Goal: Communication & Community: Share content

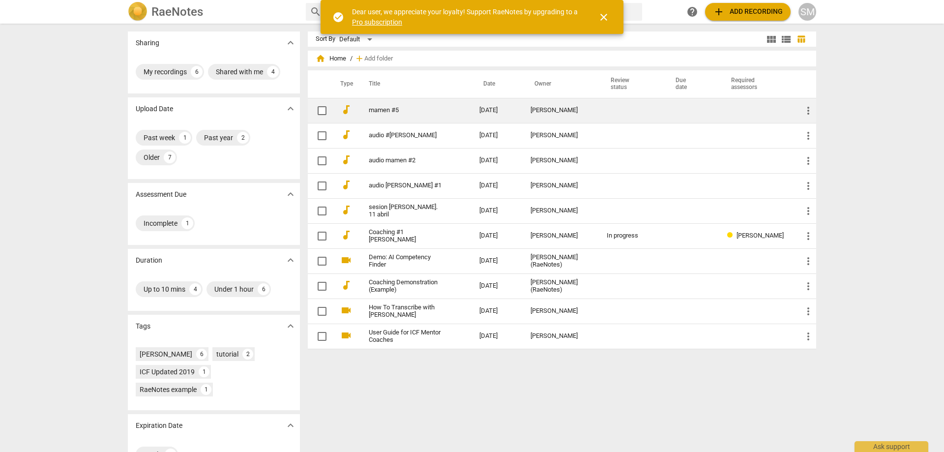
click at [417, 107] on link "mamen #5" at bounding box center [406, 110] width 75 height 7
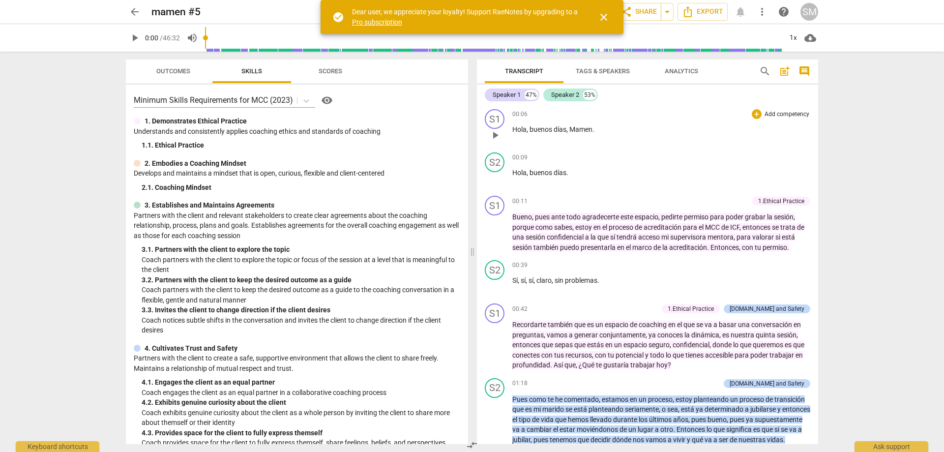
click at [662, 142] on div "00:06 + Add competency keyboard_arrow_right Hola , buenos días , Mamen ." at bounding box center [661, 126] width 298 height 35
click at [607, 21] on span "close" at bounding box center [604, 17] width 12 height 12
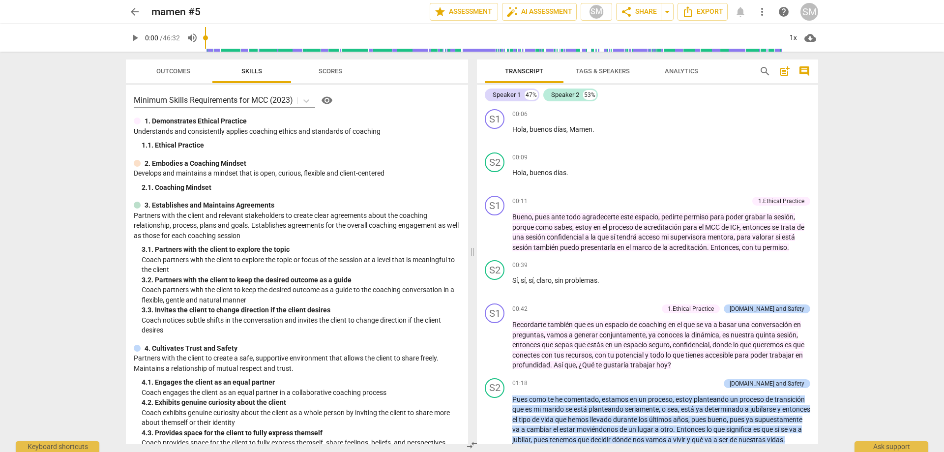
click at [794, 102] on div "Speaker 1 47% Speaker 2 53%" at bounding box center [647, 94] width 325 height 17
click at [706, 19] on button "Export" at bounding box center [702, 12] width 50 height 18
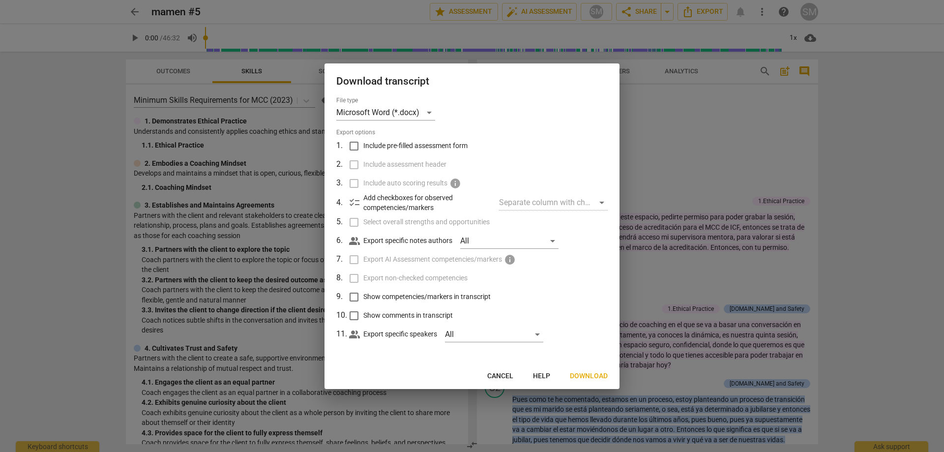
click at [761, 155] on div at bounding box center [472, 226] width 944 height 452
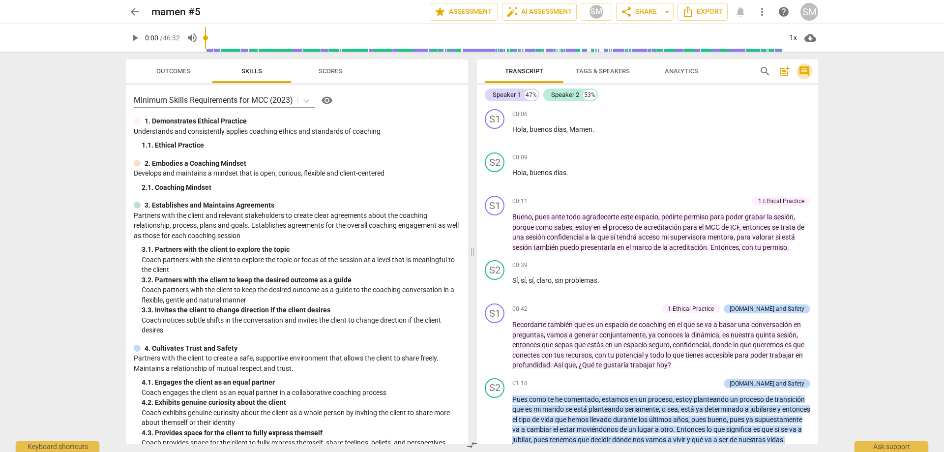
click at [807, 69] on span "comment" at bounding box center [804, 71] width 12 height 12
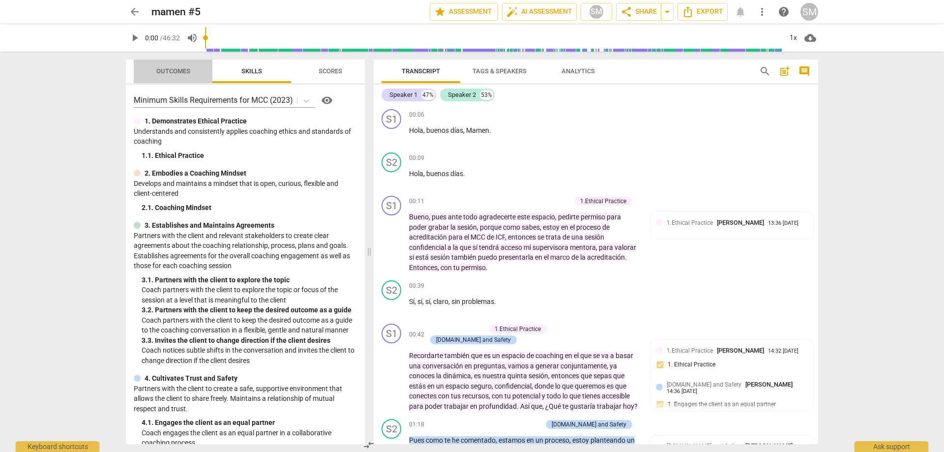
click at [157, 71] on span "Outcomes" at bounding box center [173, 70] width 34 height 7
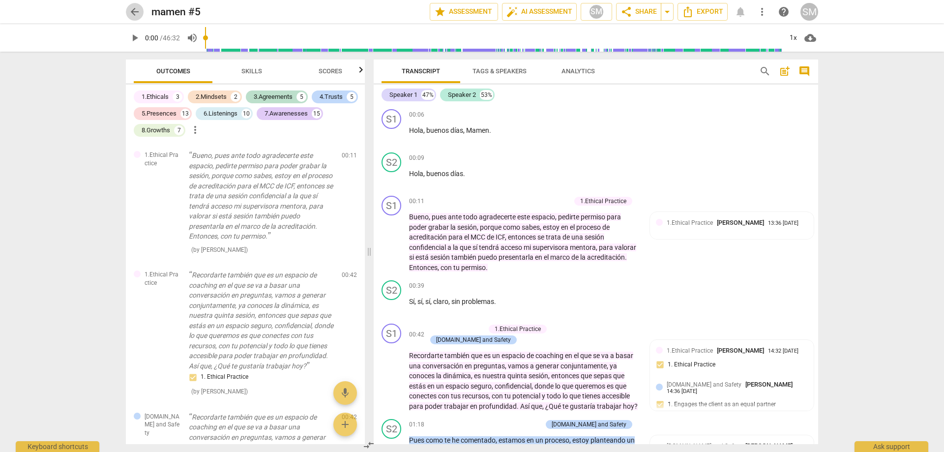
click at [133, 11] on span "arrow_back" at bounding box center [135, 12] width 12 height 12
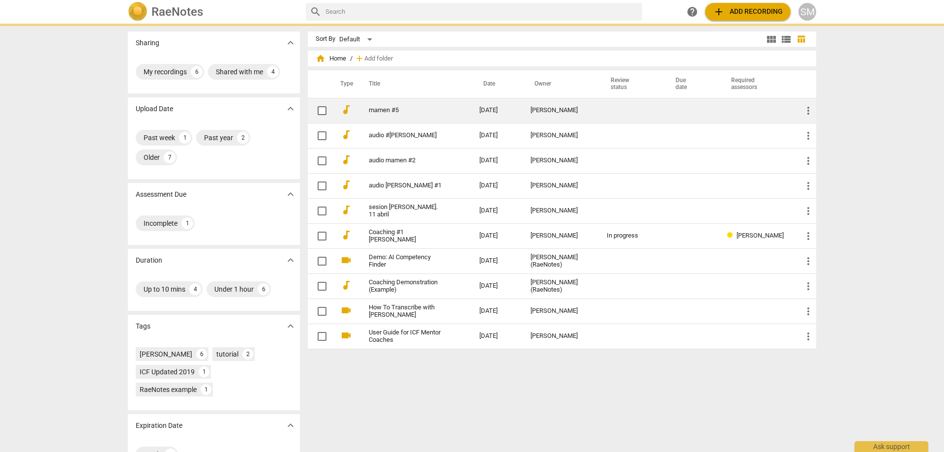
click at [807, 110] on span "more_vert" at bounding box center [808, 111] width 12 height 12
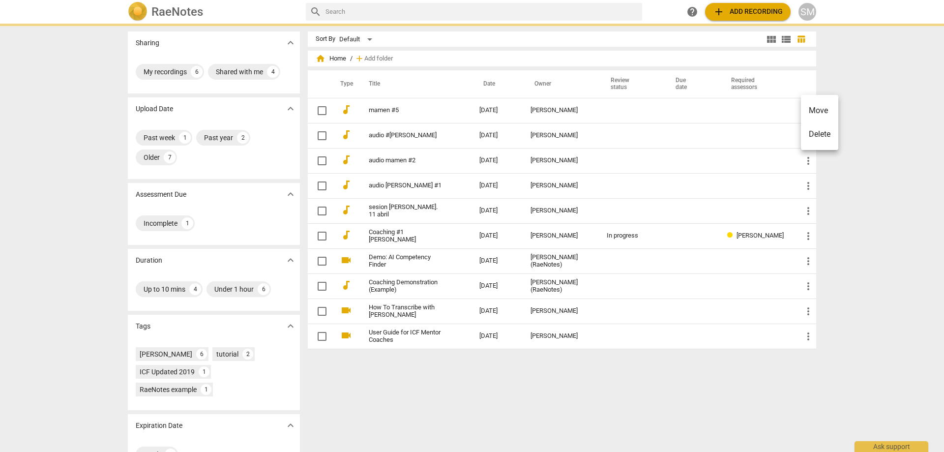
click at [666, 152] on div at bounding box center [472, 226] width 944 height 452
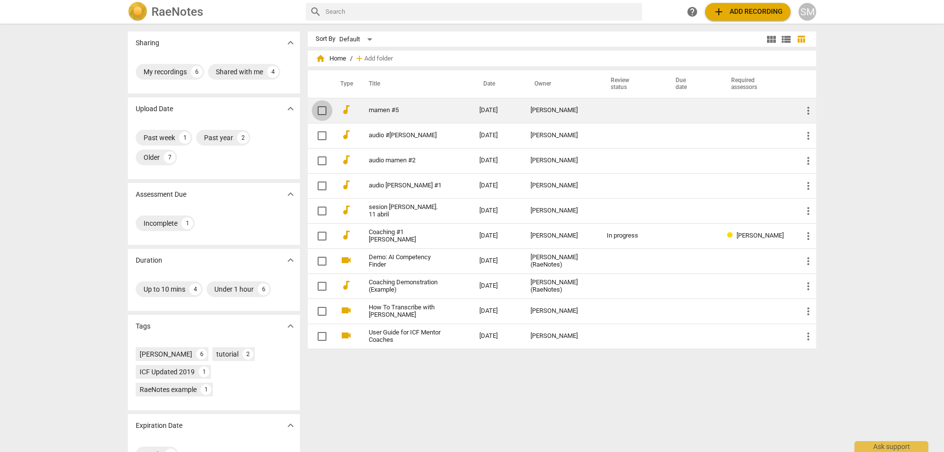
click at [328, 106] on input "checkbox" at bounding box center [322, 111] width 21 height 12
checkbox input "false"
click at [754, 104] on td at bounding box center [756, 110] width 75 height 25
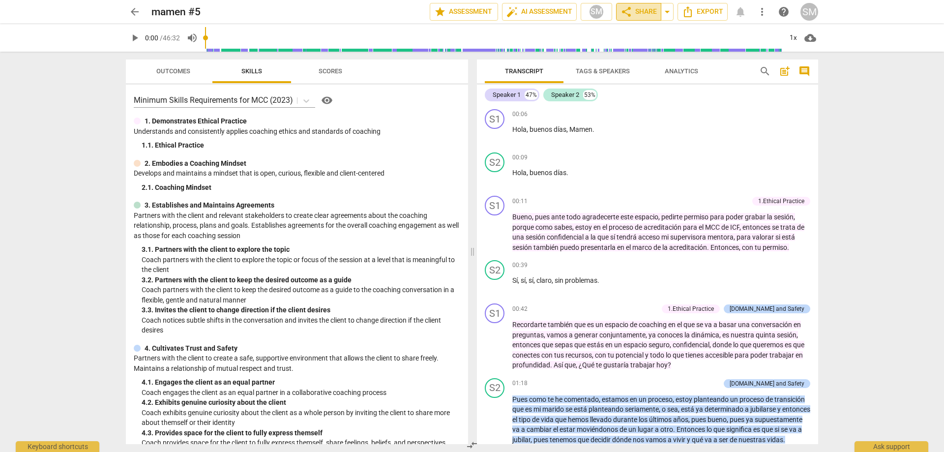
click at [656, 12] on span "share Share" at bounding box center [638, 12] width 36 height 12
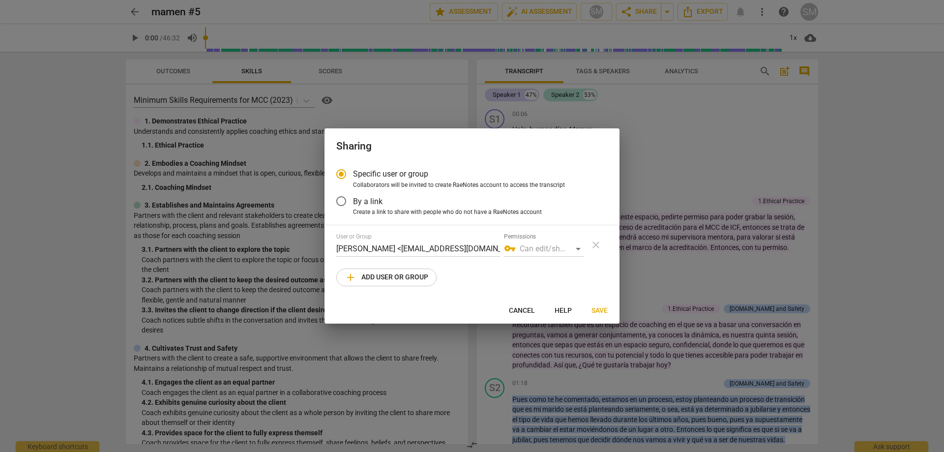
click at [527, 248] on div "vpn_key Can edit/share" at bounding box center [544, 249] width 80 height 16
click at [383, 279] on span "add Add user or group" at bounding box center [386, 277] width 84 height 12
radio input "false"
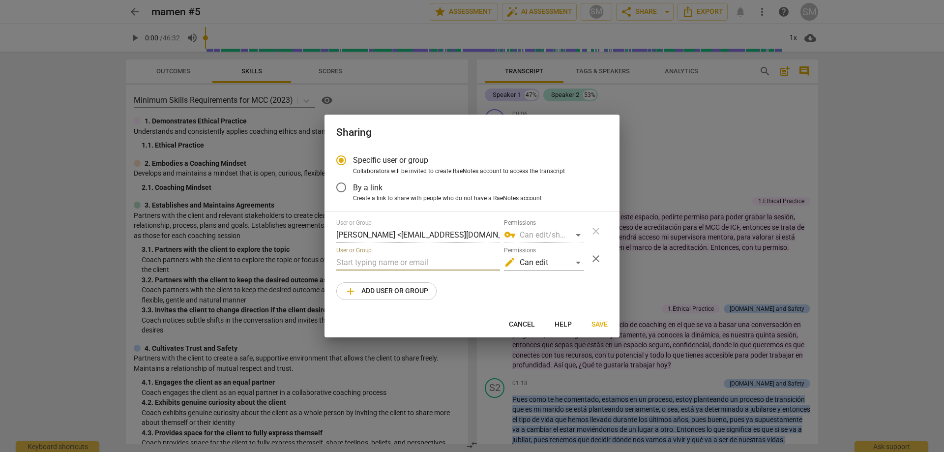
click at [390, 260] on input "text" at bounding box center [418, 263] width 164 height 16
type input "[EMAIL_ADDRESS][DOMAIN_NAME]"
click at [578, 259] on div "edit Can edit" at bounding box center [544, 263] width 80 height 16
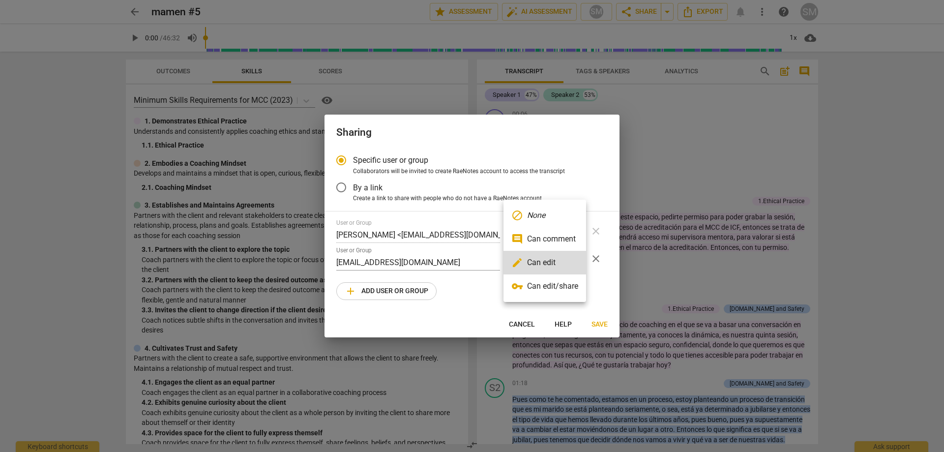
click at [556, 289] on li "vpn_key Can edit/share" at bounding box center [544, 286] width 83 height 24
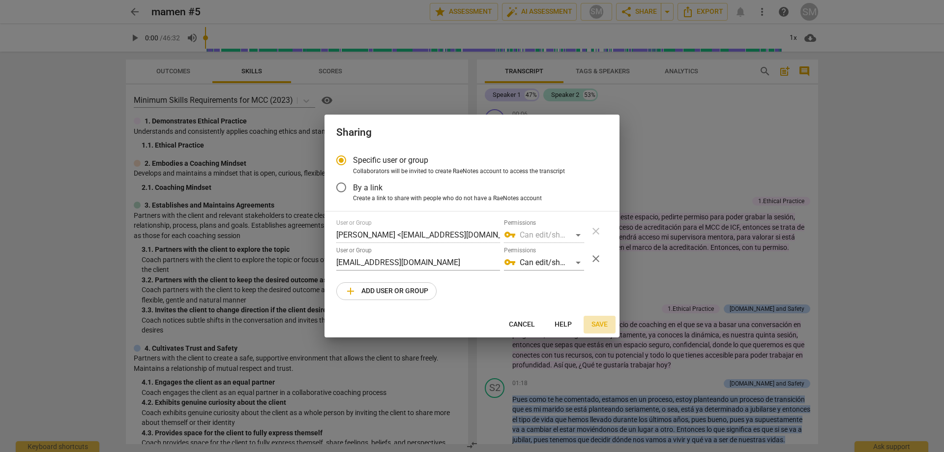
click at [607, 324] on span "Save" at bounding box center [599, 324] width 16 height 10
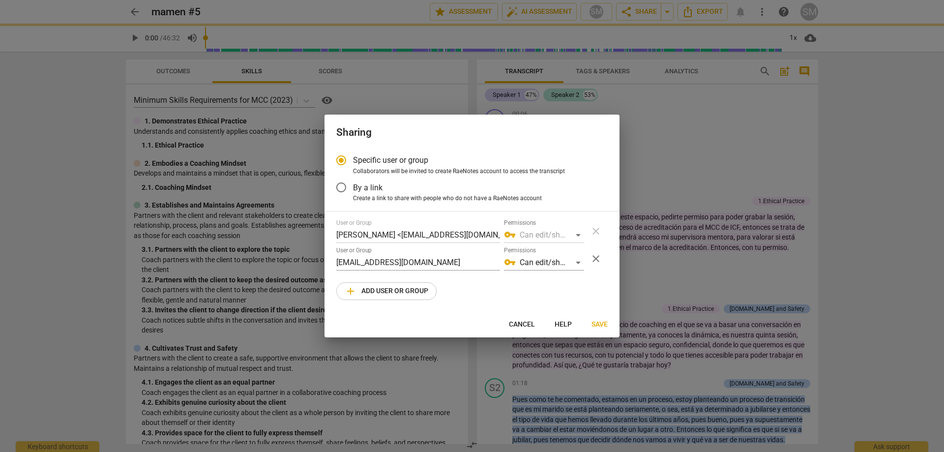
radio input "false"
type input "[PERSON_NAME] <[EMAIL_ADDRESS][DOMAIN_NAME]>"
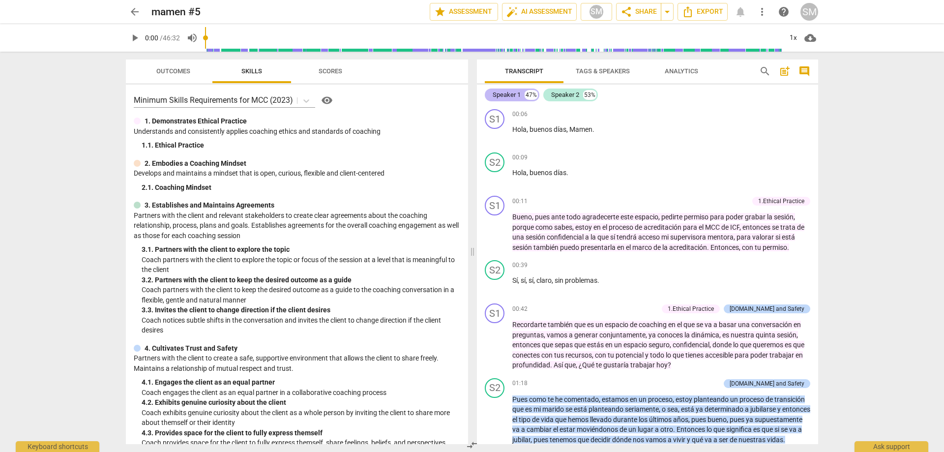
click at [504, 98] on div "Speaker 1" at bounding box center [506, 95] width 28 height 10
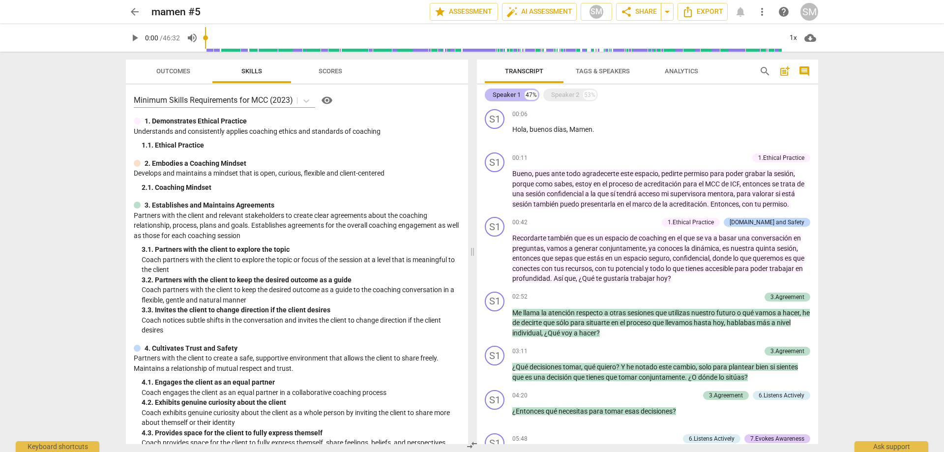
click at [522, 93] on div "Speaker 1 47%" at bounding box center [512, 94] width 55 height 13
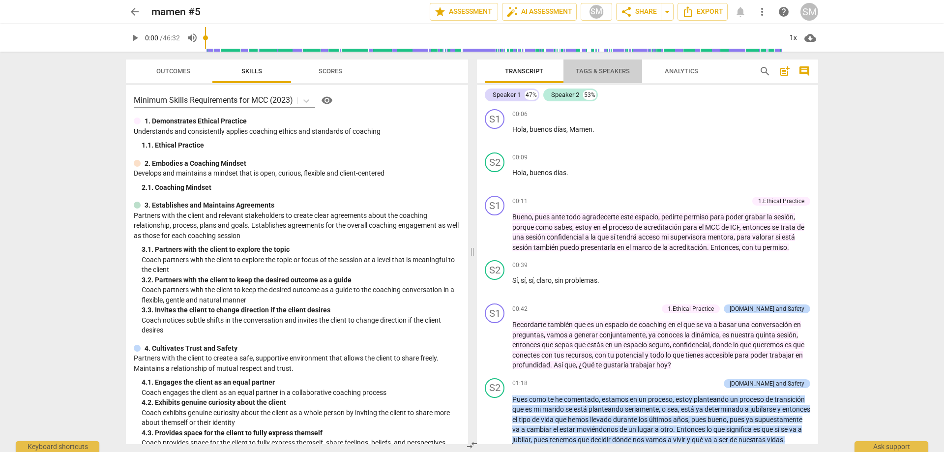
click at [591, 76] on span "Tags & Speakers" at bounding box center [603, 71] width 78 height 13
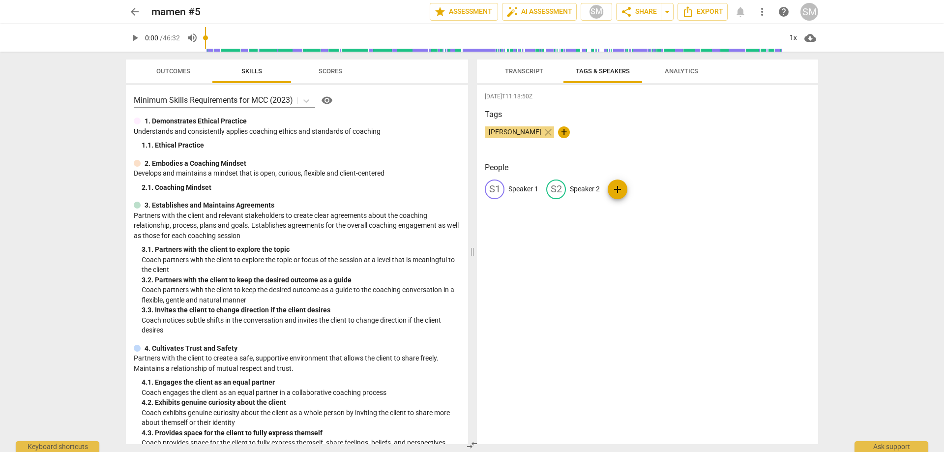
click at [520, 192] on p "Speaker 1" at bounding box center [523, 189] width 30 height 10
type input "Coach"
click at [645, 185] on p "Speaker 2" at bounding box center [648, 189] width 30 height 10
type input "Coachee"
click at [719, 261] on div "[DATE]T11:18:50Z Tags [PERSON_NAME] close + People CO Coach edit Coachee delete…" at bounding box center [647, 264] width 341 height 359
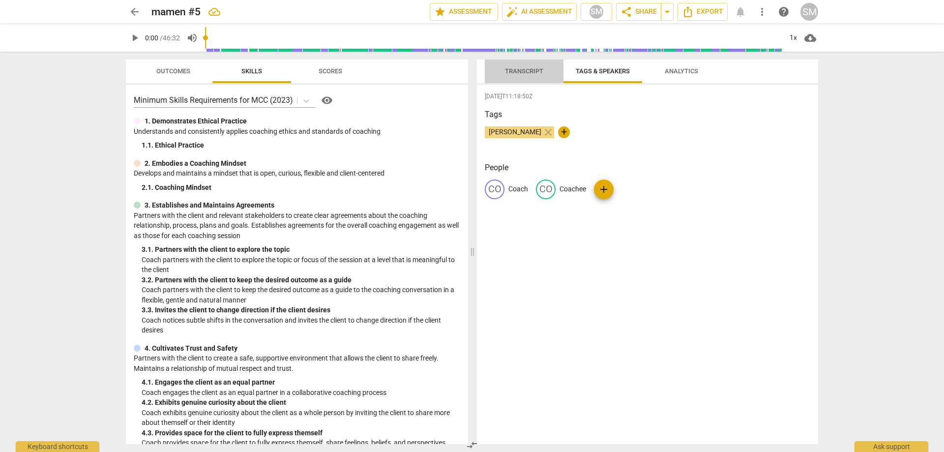
click at [543, 72] on span "Transcript" at bounding box center [524, 70] width 38 height 7
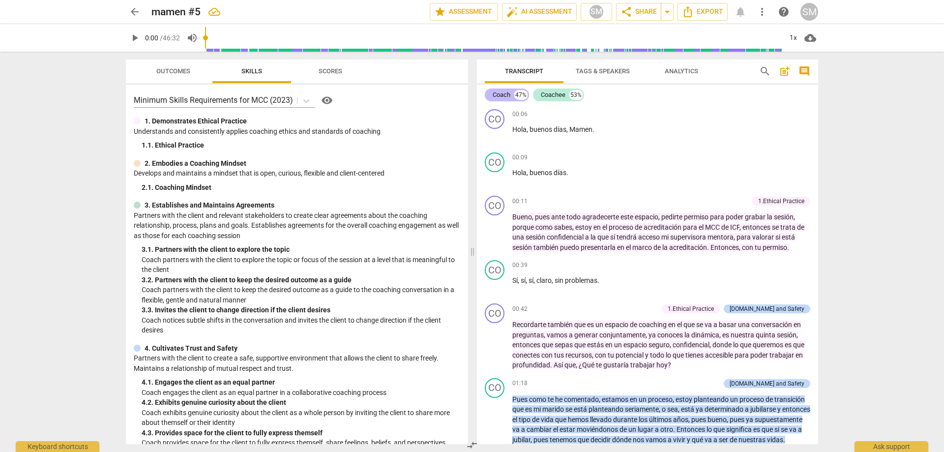
click at [506, 94] on div "Coach" at bounding box center [501, 95] width 18 height 10
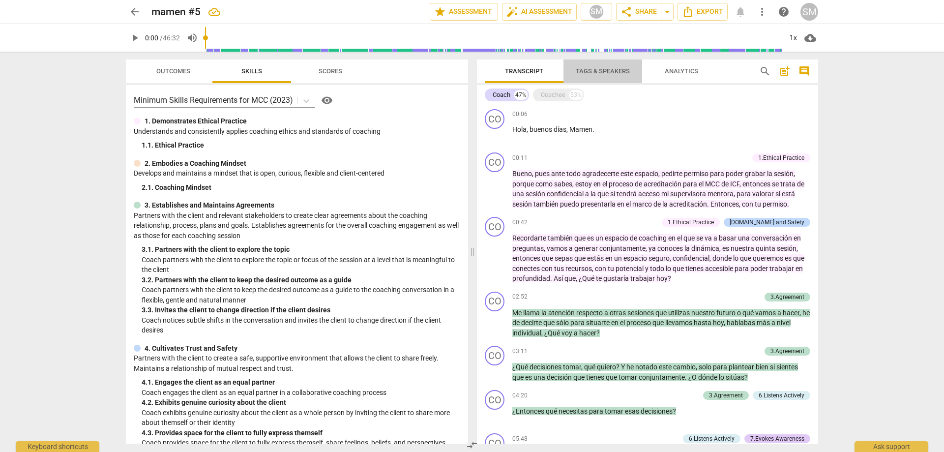
click at [598, 75] on span "Tags & Speakers" at bounding box center [603, 71] width 78 height 13
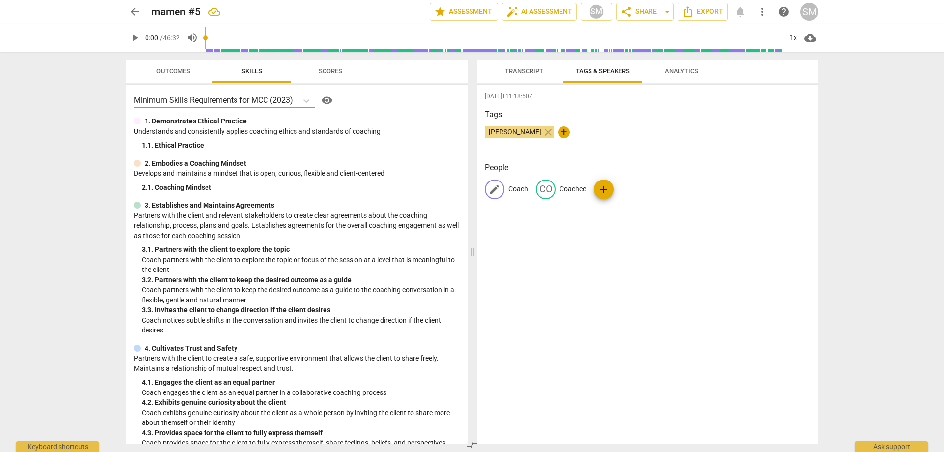
click at [495, 188] on span "edit" at bounding box center [494, 189] width 12 height 12
type input "[PERSON_NAME]"
click at [639, 249] on div "[DATE]T11:18:50Z Tags [PERSON_NAME] close + People edit [PERSON_NAME] CO Coache…" at bounding box center [647, 264] width 341 height 359
